Goal: Navigation & Orientation: Go to known website

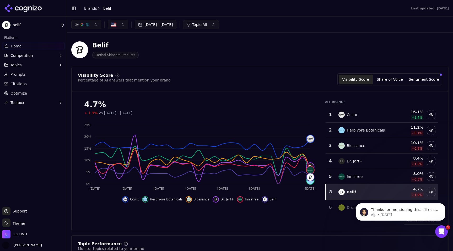
click at [29, 46] on link "Home" at bounding box center [33, 46] width 63 height 8
click at [34, 12] on icon at bounding box center [23, 8] width 38 height 8
